Goal: Find specific page/section

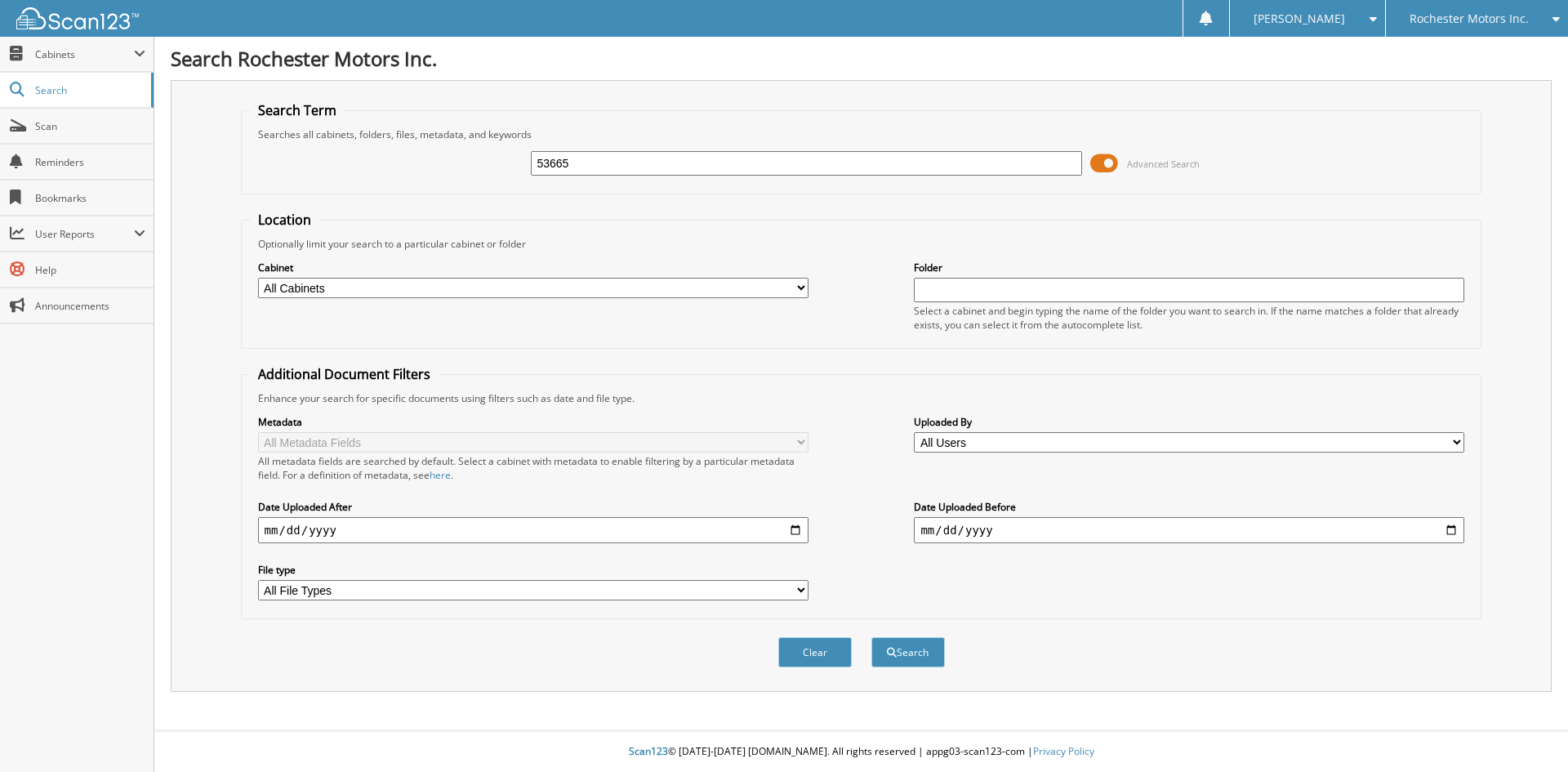
type input "53665"
click at [871, 637] on button "Search" at bounding box center [908, 652] width 74 height 30
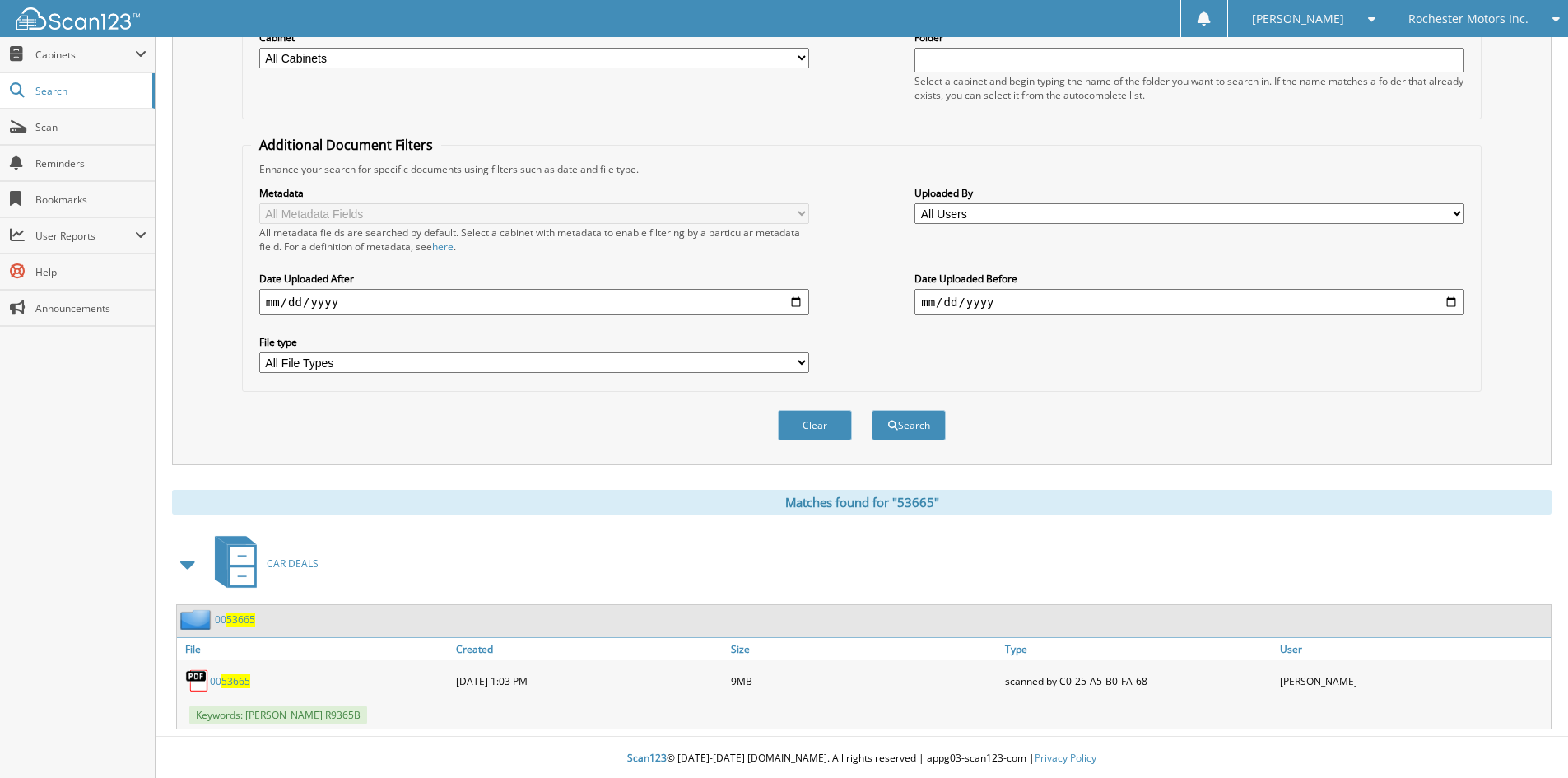
scroll to position [234, 0]
click at [242, 614] on span "53665" at bounding box center [241, 618] width 29 height 14
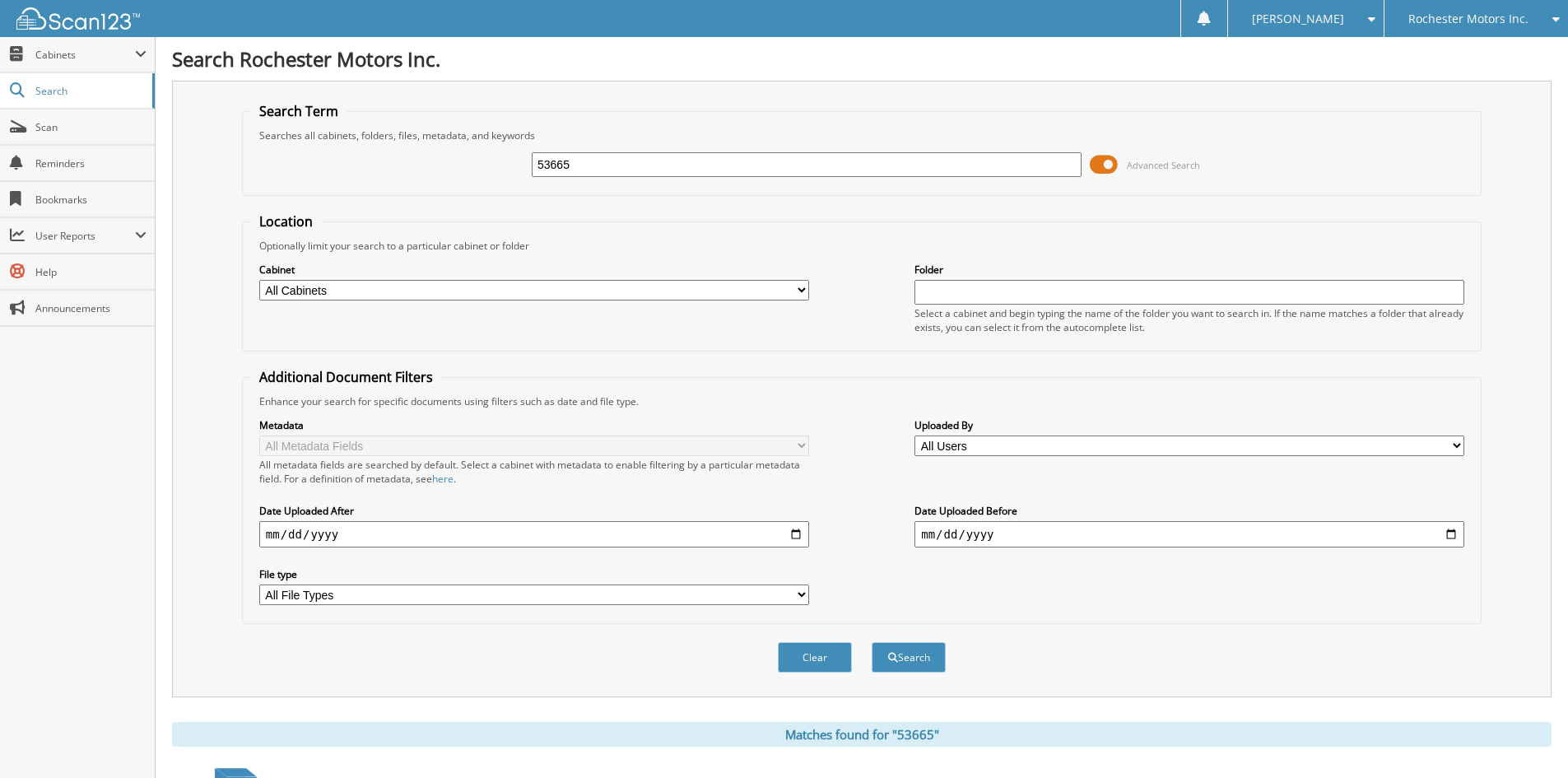
drag, startPoint x: 689, startPoint y: 174, endPoint x: 515, endPoint y: 173, distance: 174.0
click at [515, 173] on div "53665 Advanced Search" at bounding box center [862, 164] width 1222 height 44
type input "53536"
click at [872, 642] on button "Search" at bounding box center [909, 657] width 74 height 31
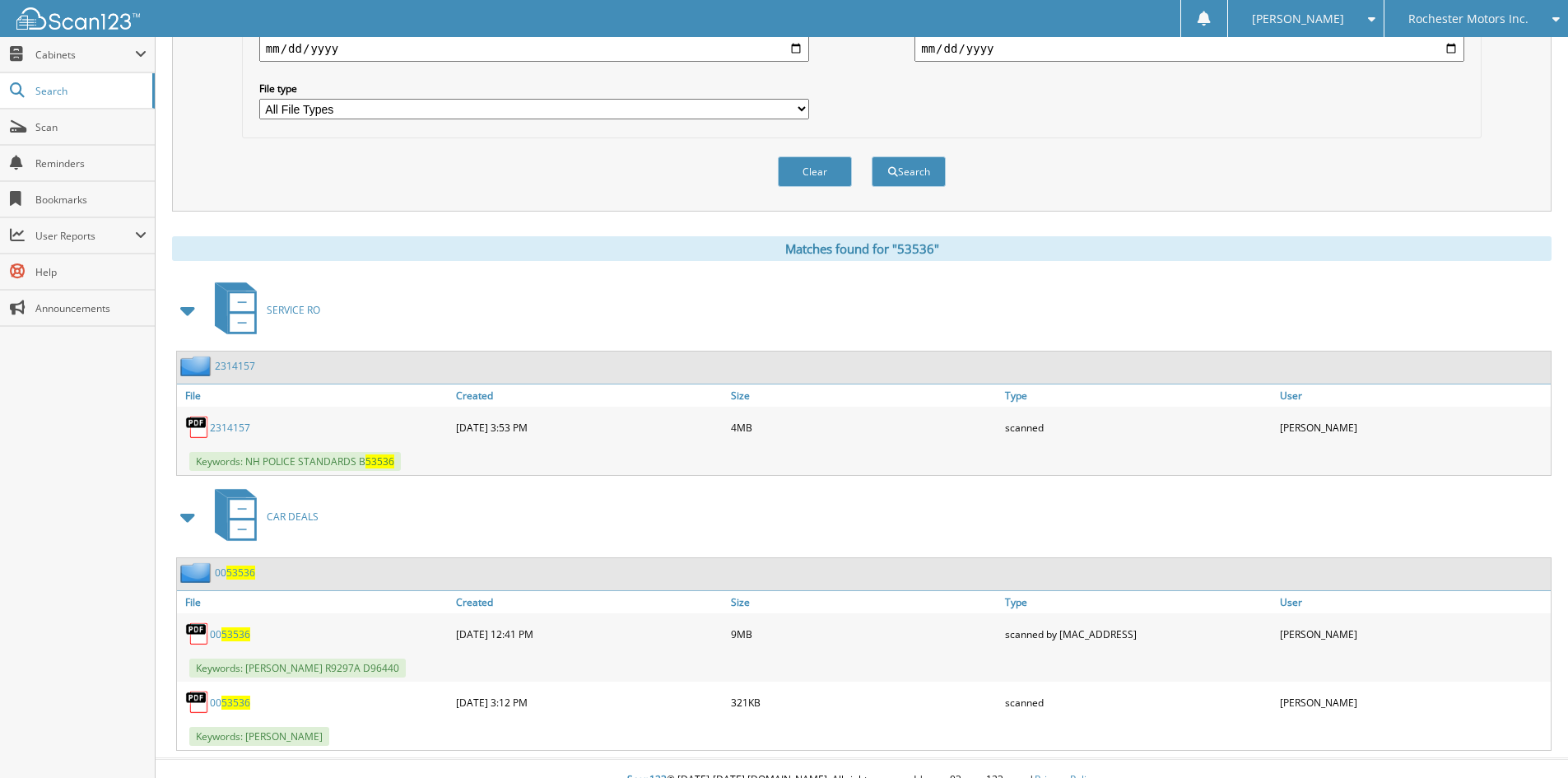
scroll to position [508, 0]
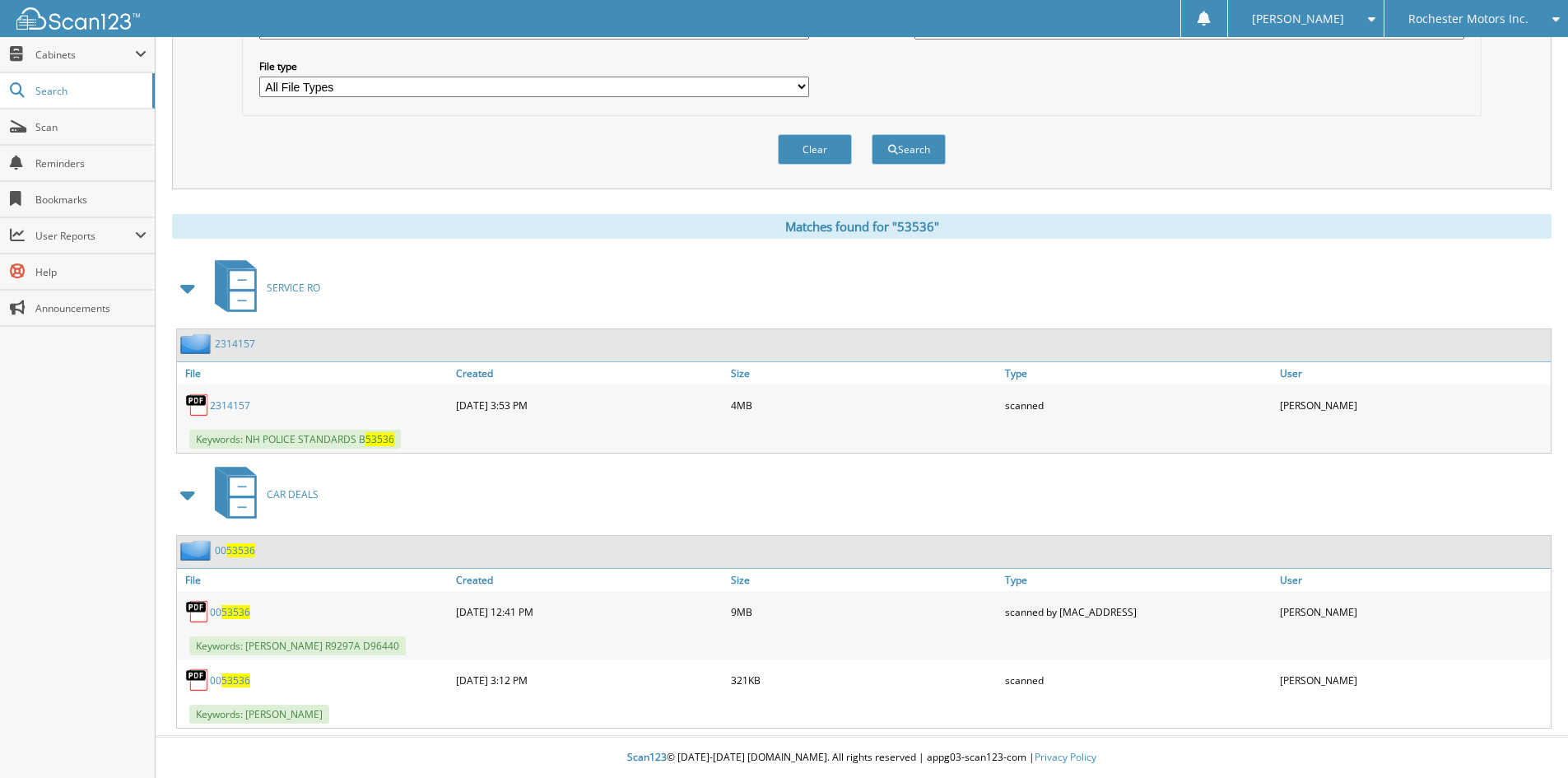
click at [236, 548] on span "53536" at bounding box center [241, 550] width 29 height 14
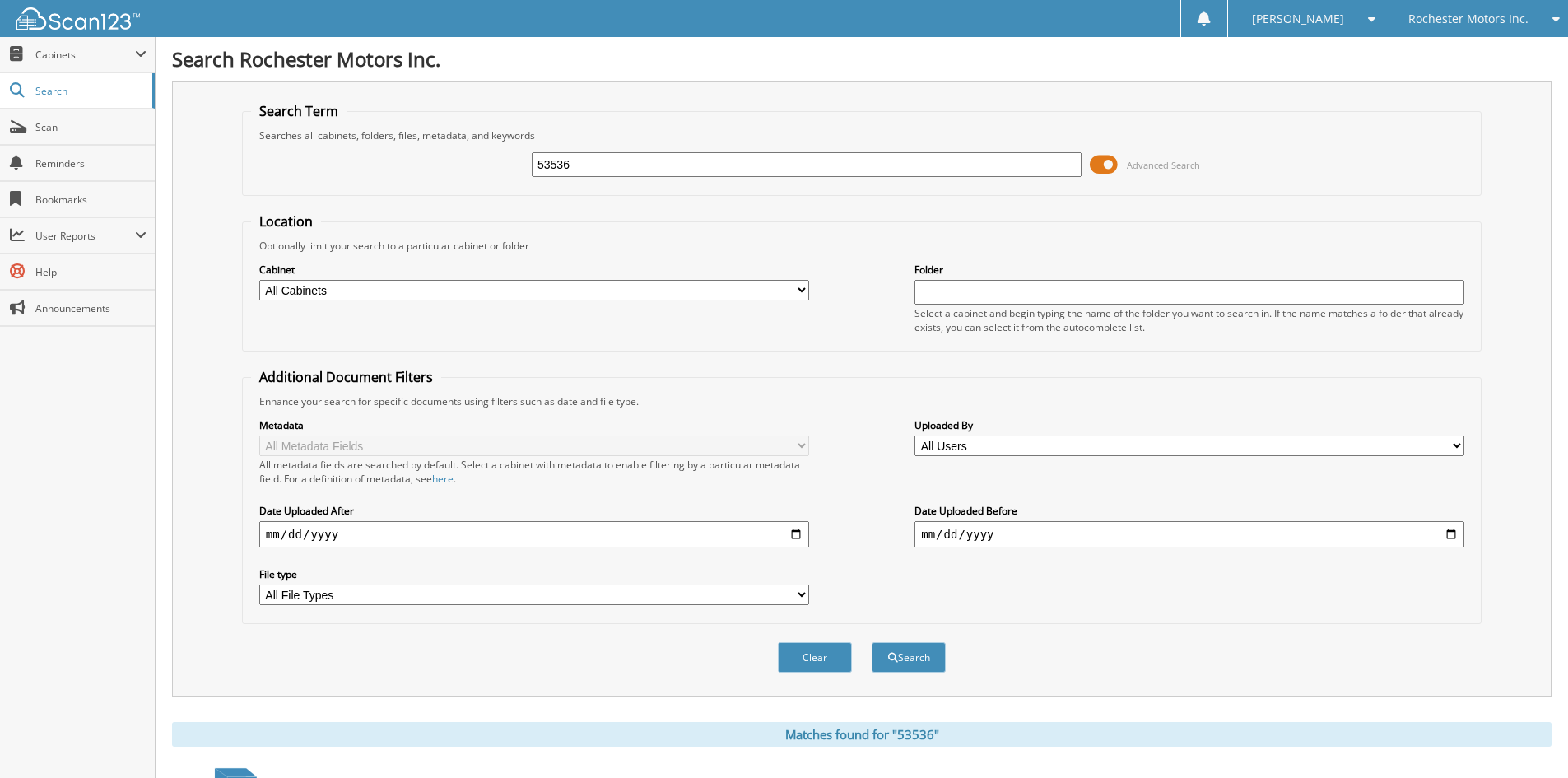
drag, startPoint x: 0, startPoint y: 0, endPoint x: 648, endPoint y: 145, distance: 664.0
click at [648, 145] on div "53536 Advanced Search" at bounding box center [862, 164] width 1222 height 44
drag, startPoint x: 623, startPoint y: 166, endPoint x: 463, endPoint y: 166, distance: 160.0
click at [463, 166] on div "53536 Advanced Search" at bounding box center [862, 164] width 1222 height 44
type input "53670"
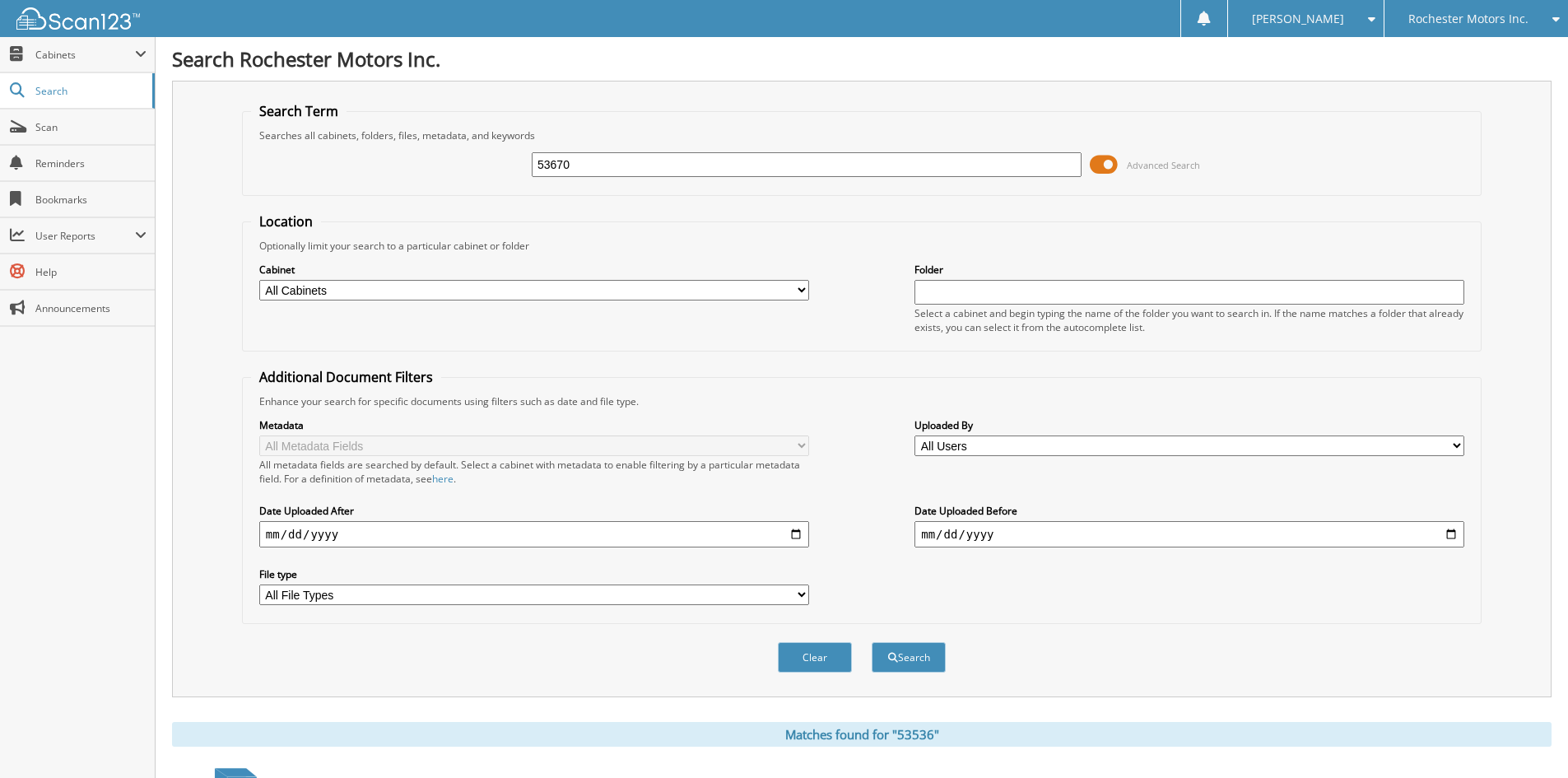
click at [872, 642] on button "Search" at bounding box center [909, 657] width 74 height 31
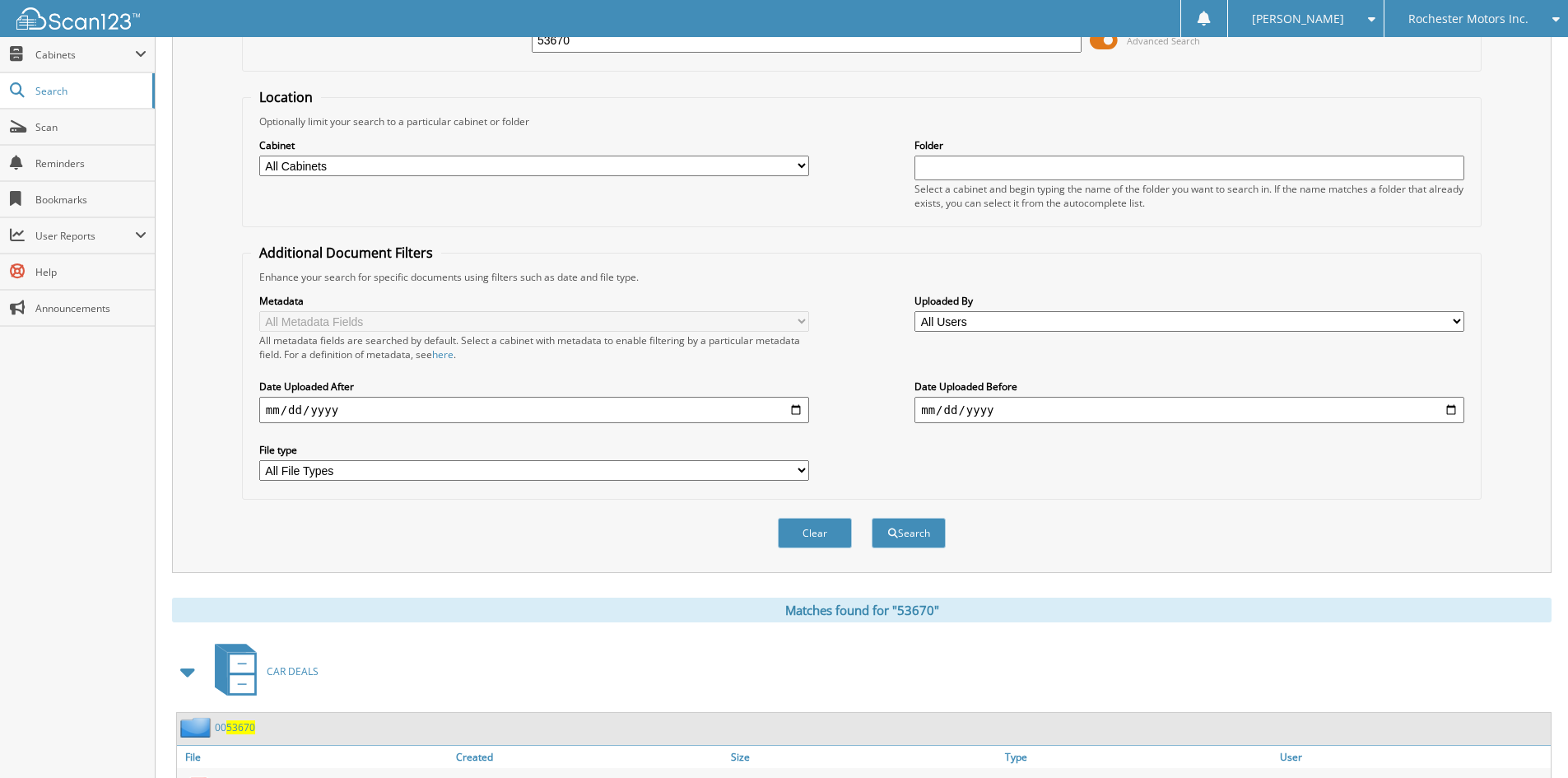
scroll to position [234, 0]
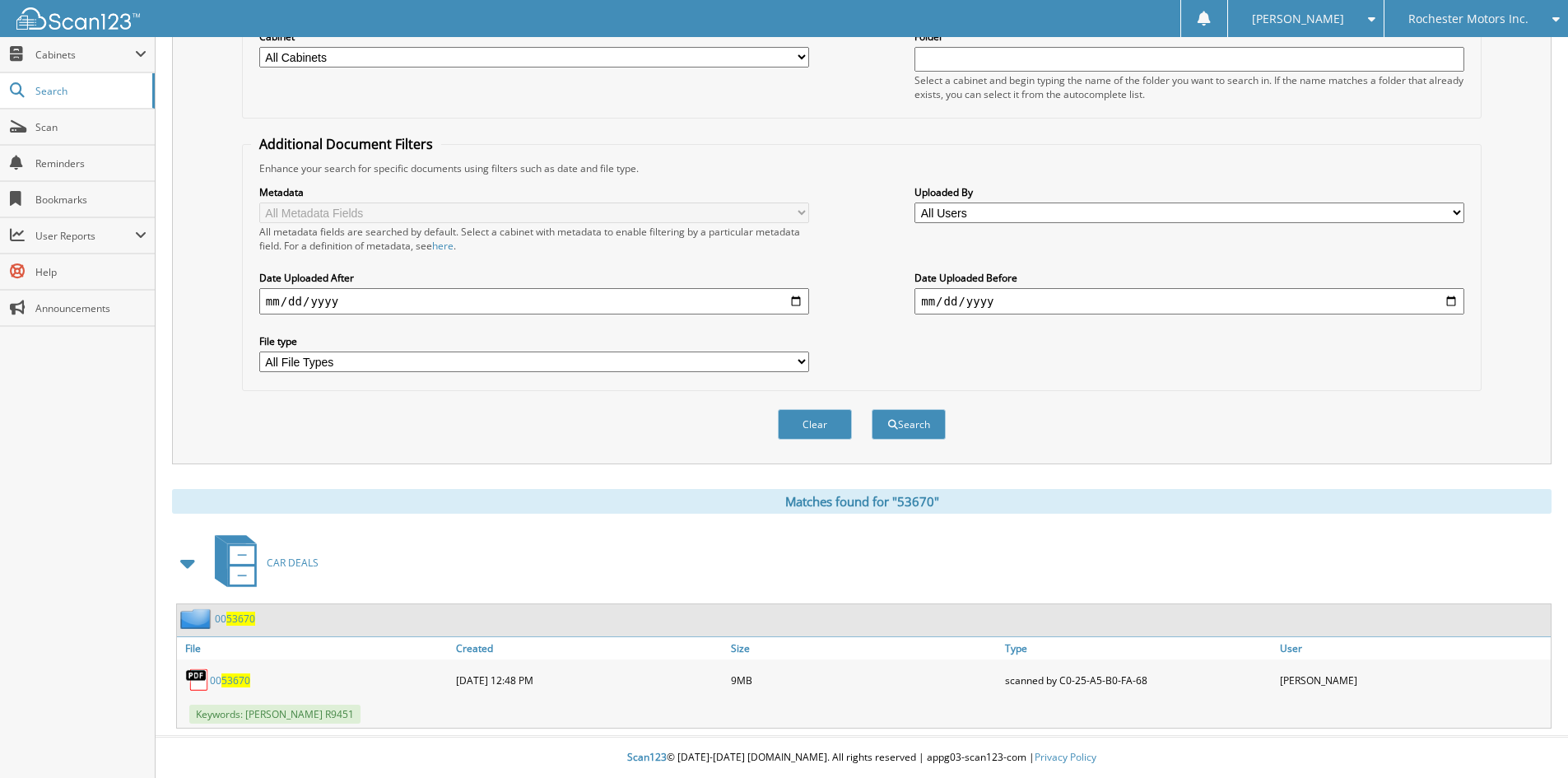
click at [244, 624] on span "53670" at bounding box center [241, 618] width 29 height 14
